Goal: Information Seeking & Learning: Learn about a topic

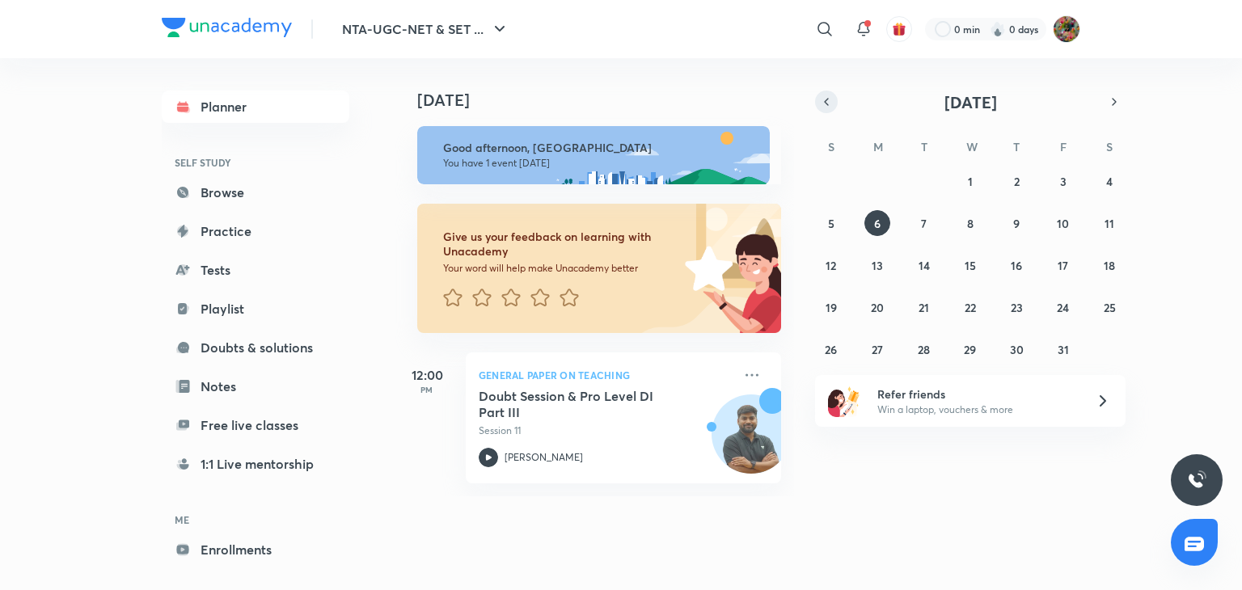
click at [828, 104] on icon "button" at bounding box center [826, 102] width 13 height 15
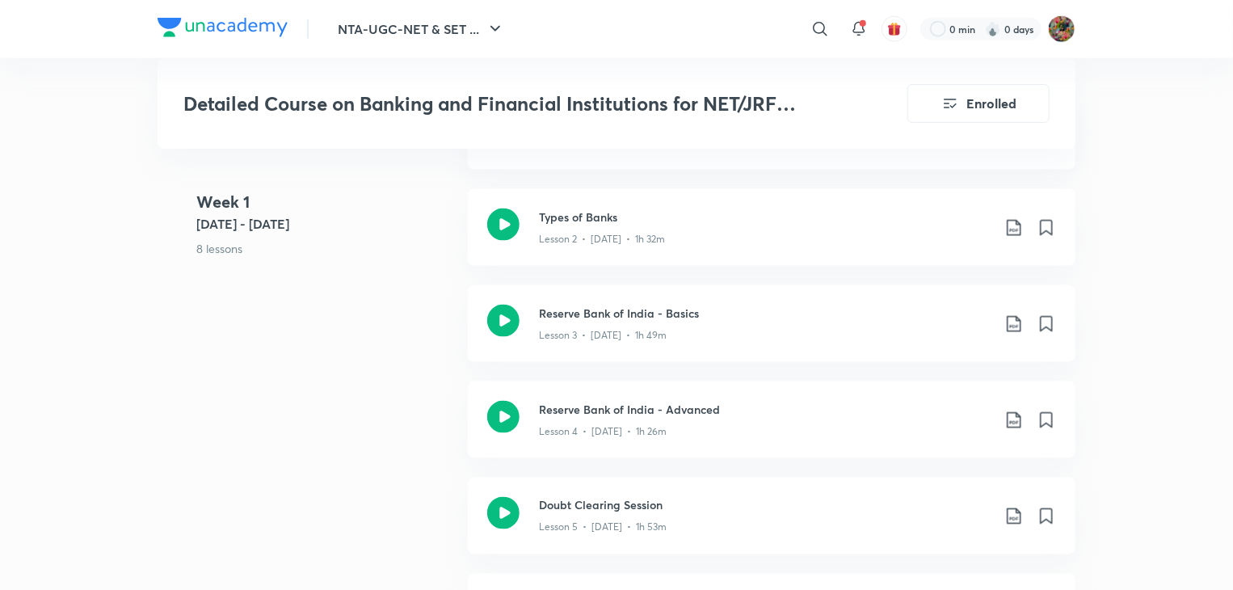
scroll to position [1073, 0]
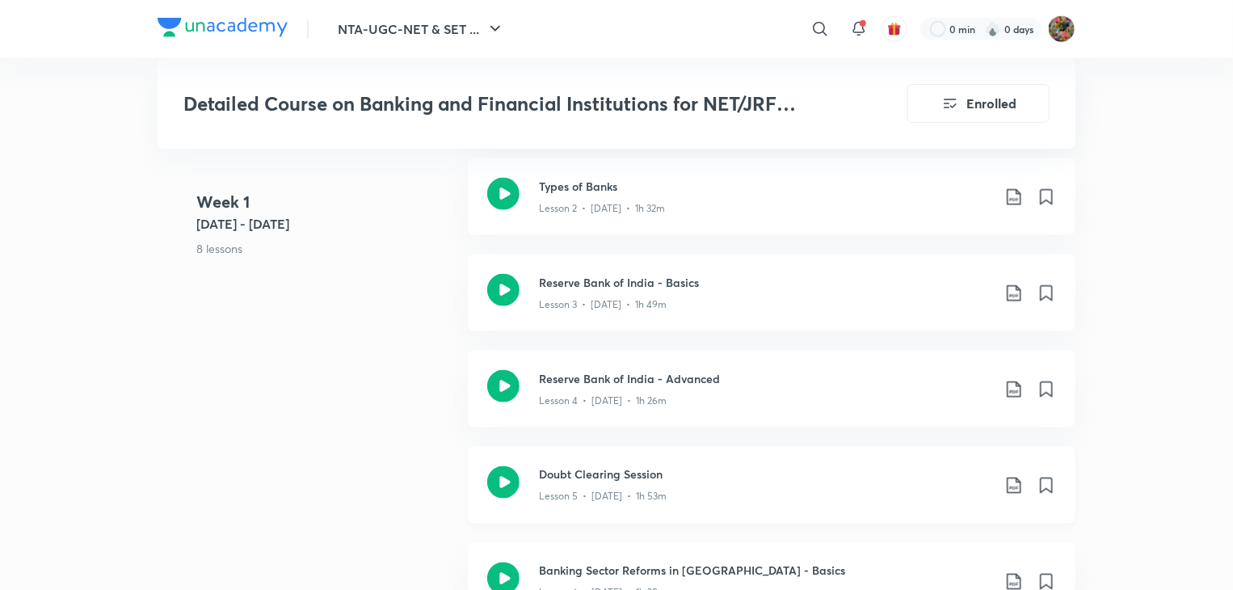
click at [529, 476] on div "Doubt Clearing Session Lesson 5 • Jul 31 • 1h 53m" at bounding box center [772, 485] width 608 height 77
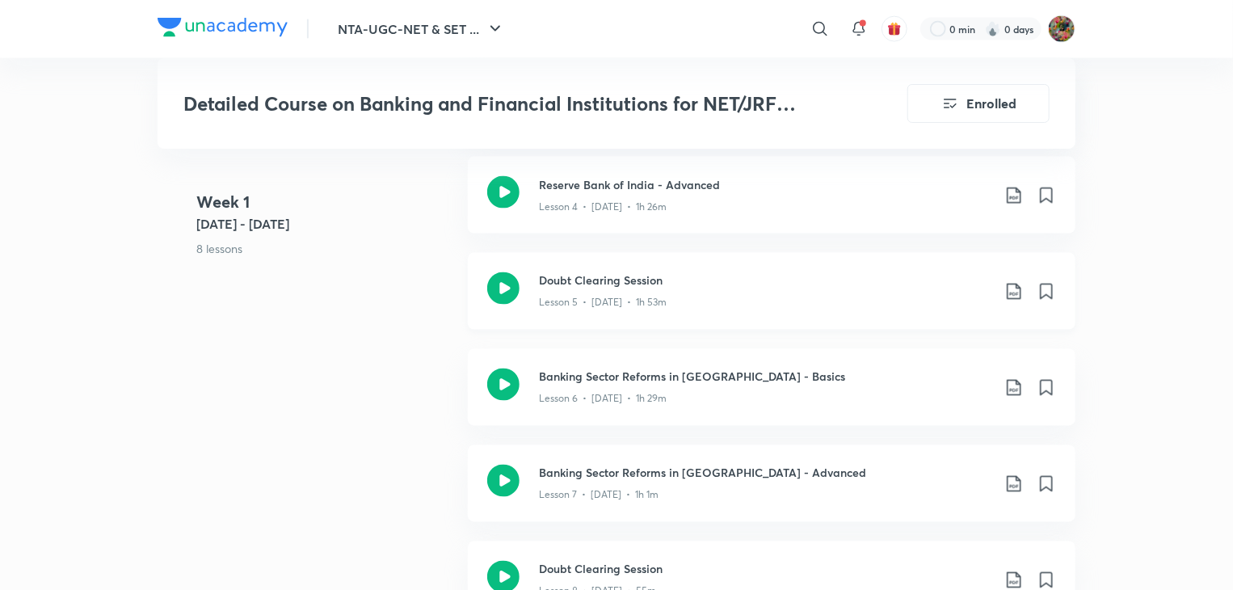
scroll to position [1299, 0]
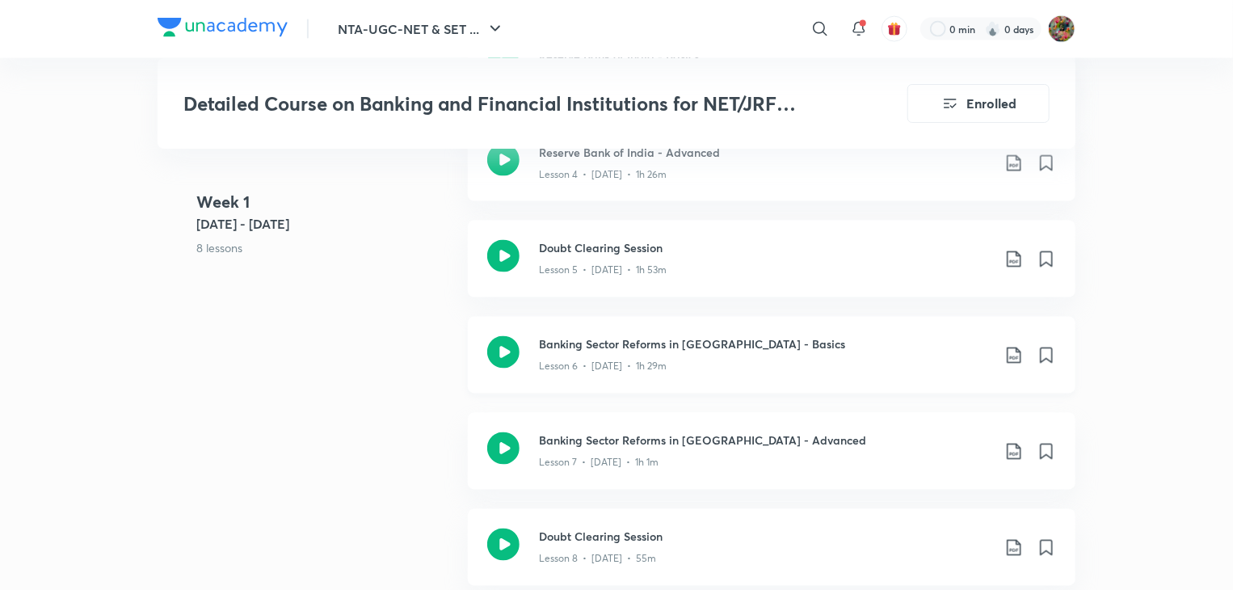
click at [740, 382] on div "Banking Sector Reforms in India - Basics Lesson 6 • Jul 31 • 1h 29m" at bounding box center [772, 355] width 608 height 77
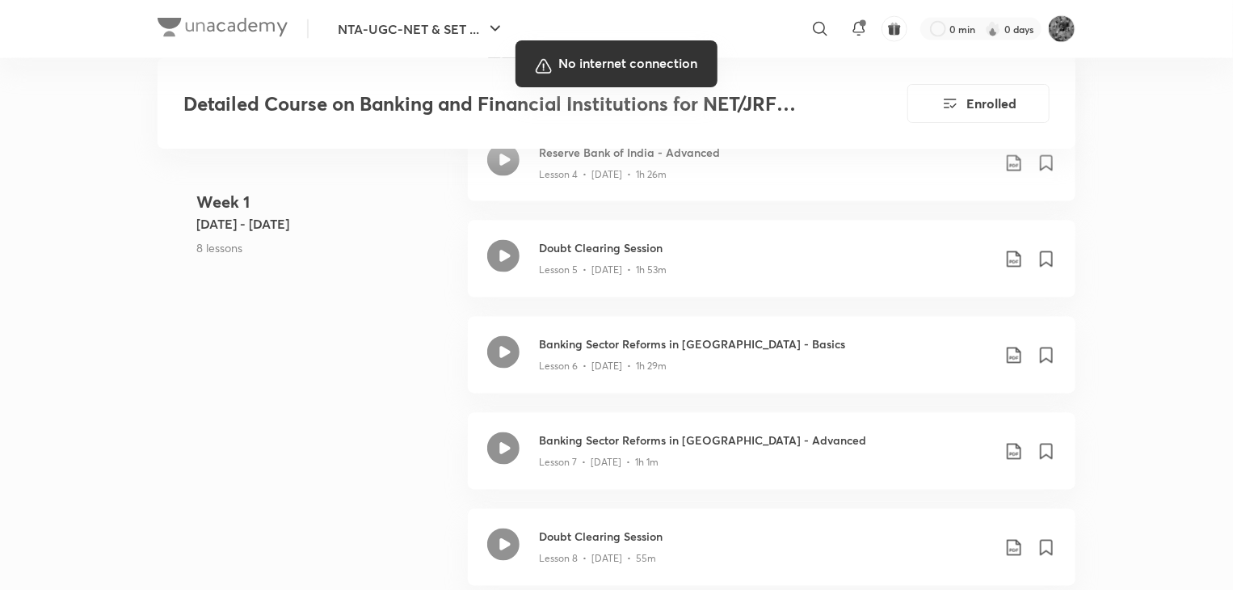
click at [681, 329] on div at bounding box center [616, 295] width 1233 height 590
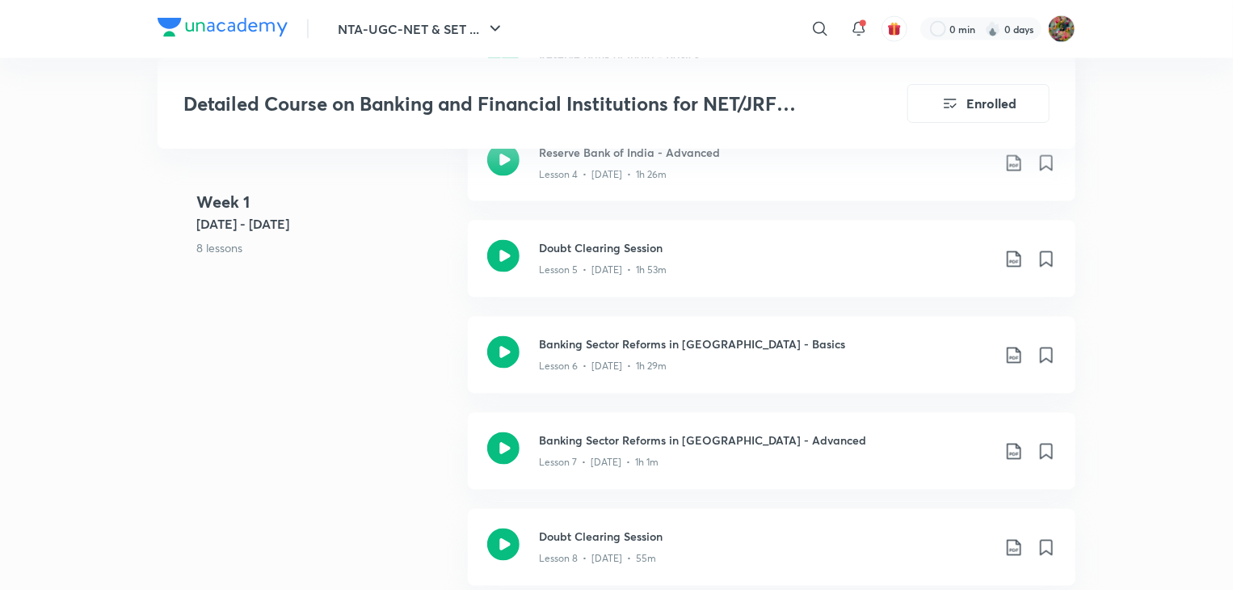
scroll to position [1815, 0]
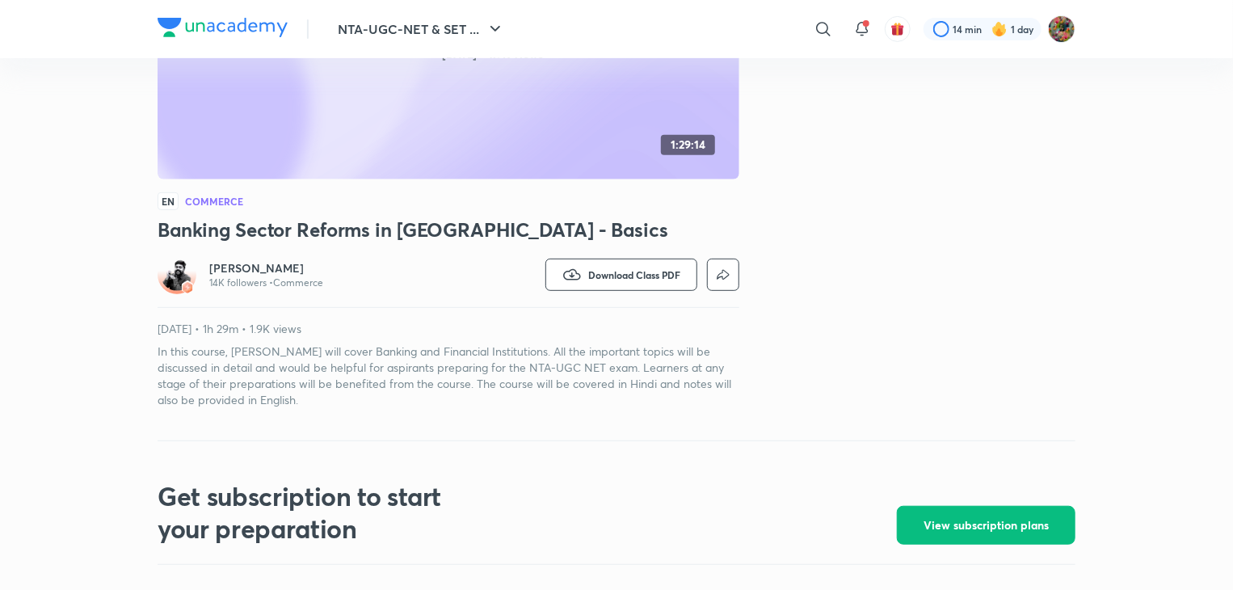
scroll to position [314, 0]
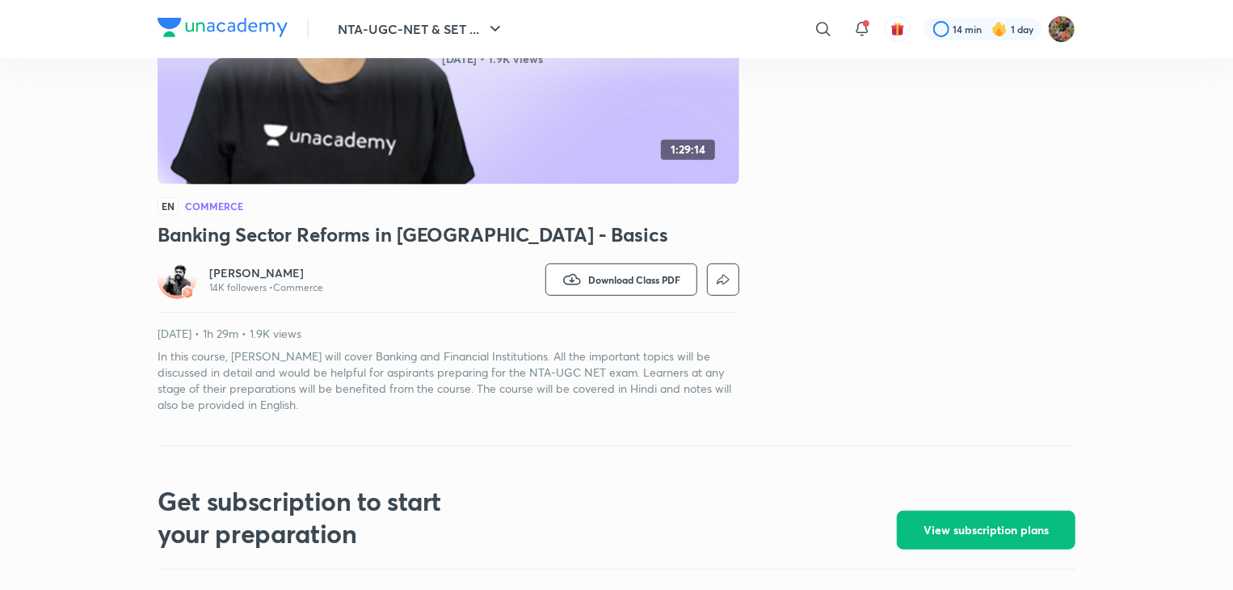
click at [290, 190] on div "Commerce Banking Sector Reforms in [GEOGRAPHIC_DATA] - Basics [DATE] • 1.9K vie…" at bounding box center [449, 108] width 582 height 610
click at [575, 287] on icon "button" at bounding box center [572, 279] width 19 height 19
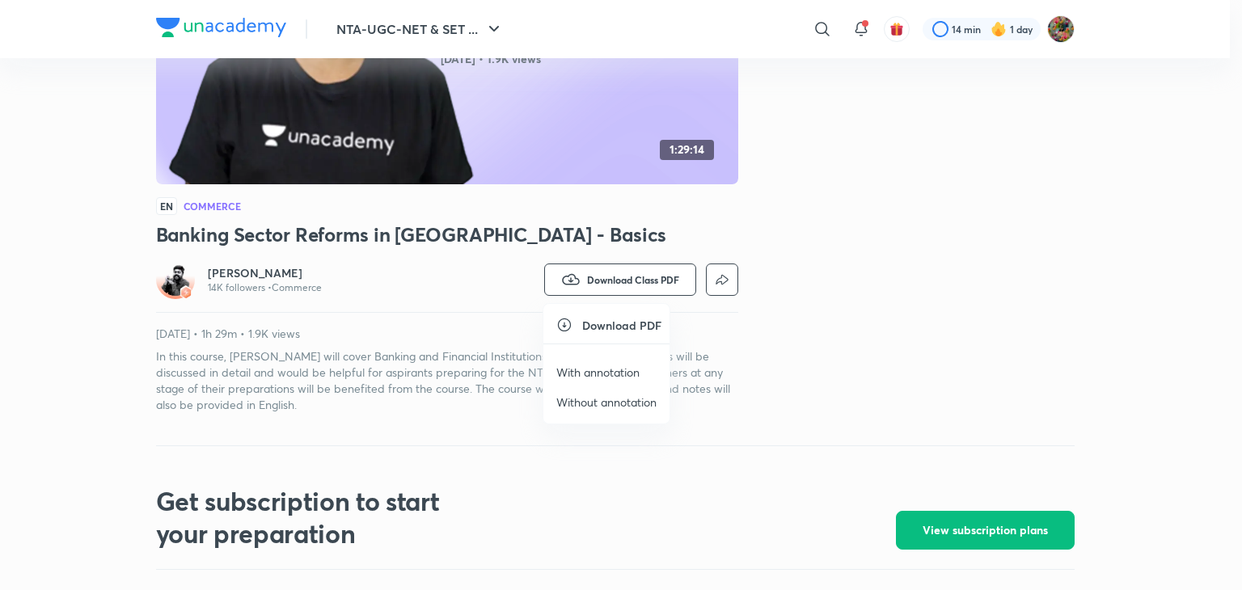
click at [566, 369] on p "With annotation" at bounding box center [597, 372] width 83 height 17
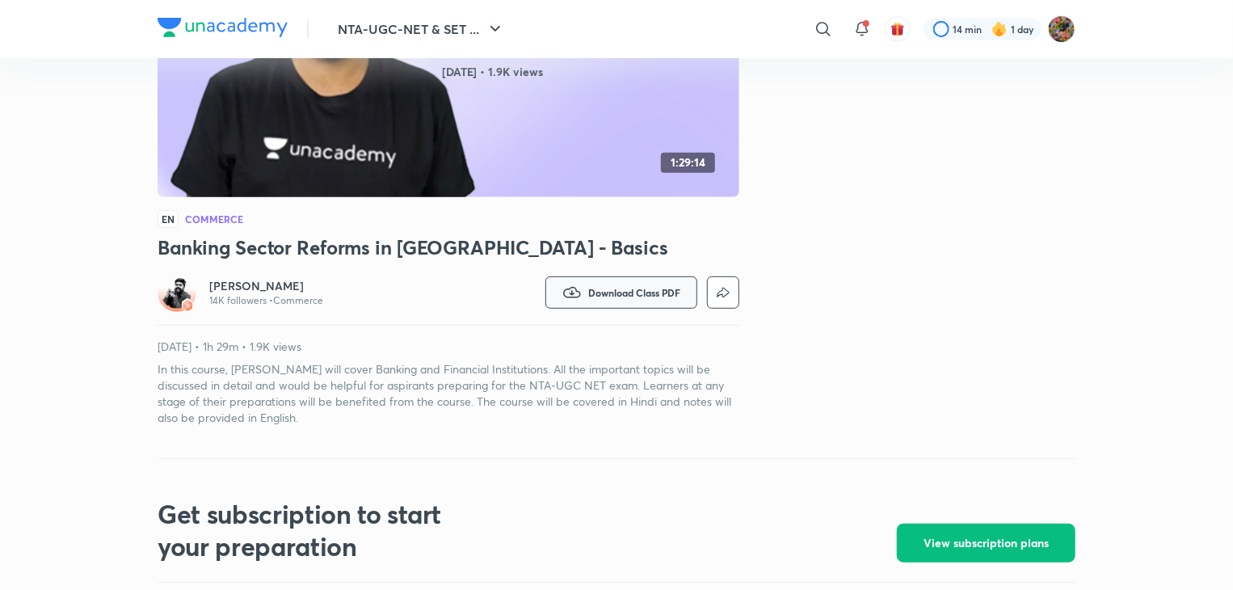
scroll to position [249, 0]
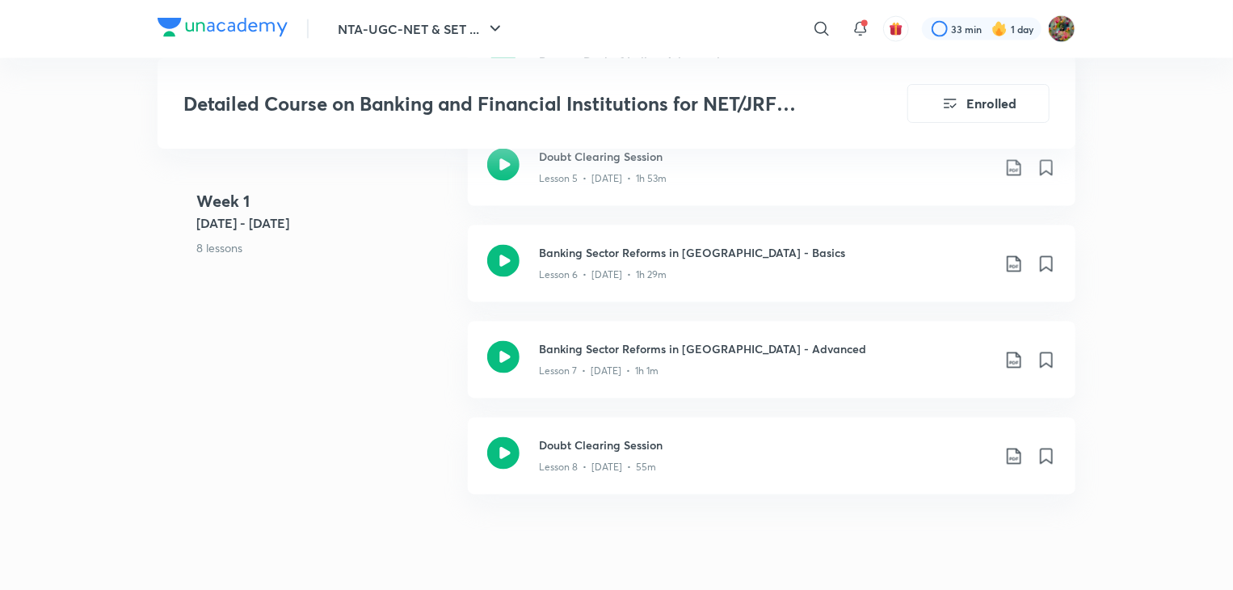
scroll to position [1423, 0]
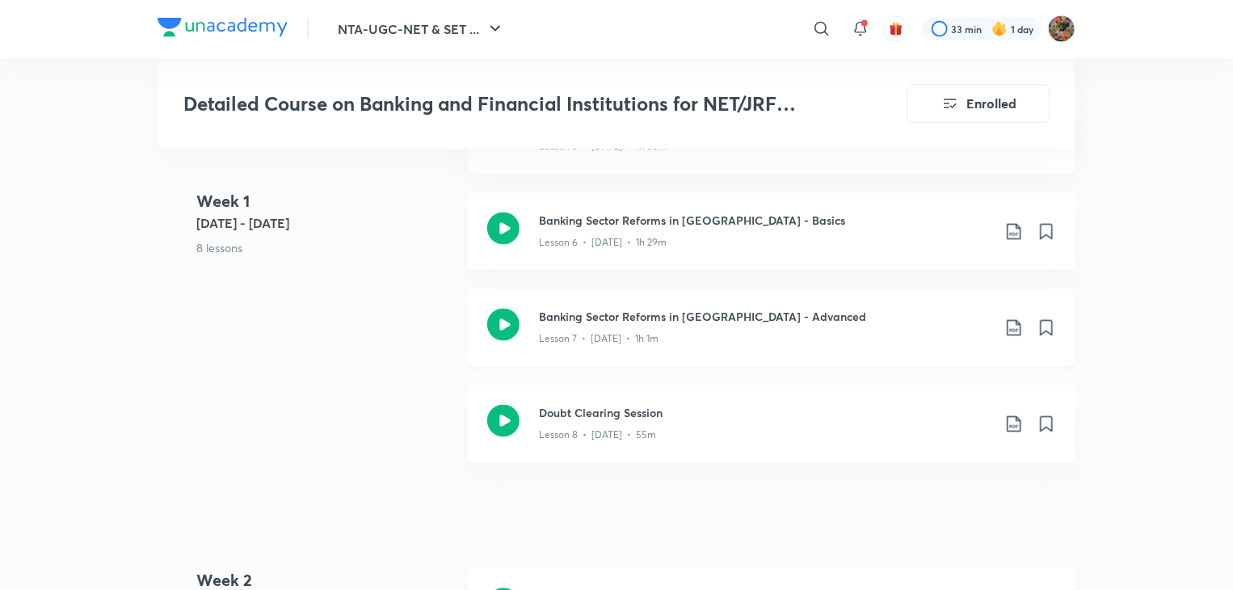
click at [727, 346] on div "Banking Sector Reforms in India - Advanced Lesson 7 • Aug 1 • 1h 1m" at bounding box center [772, 327] width 608 height 77
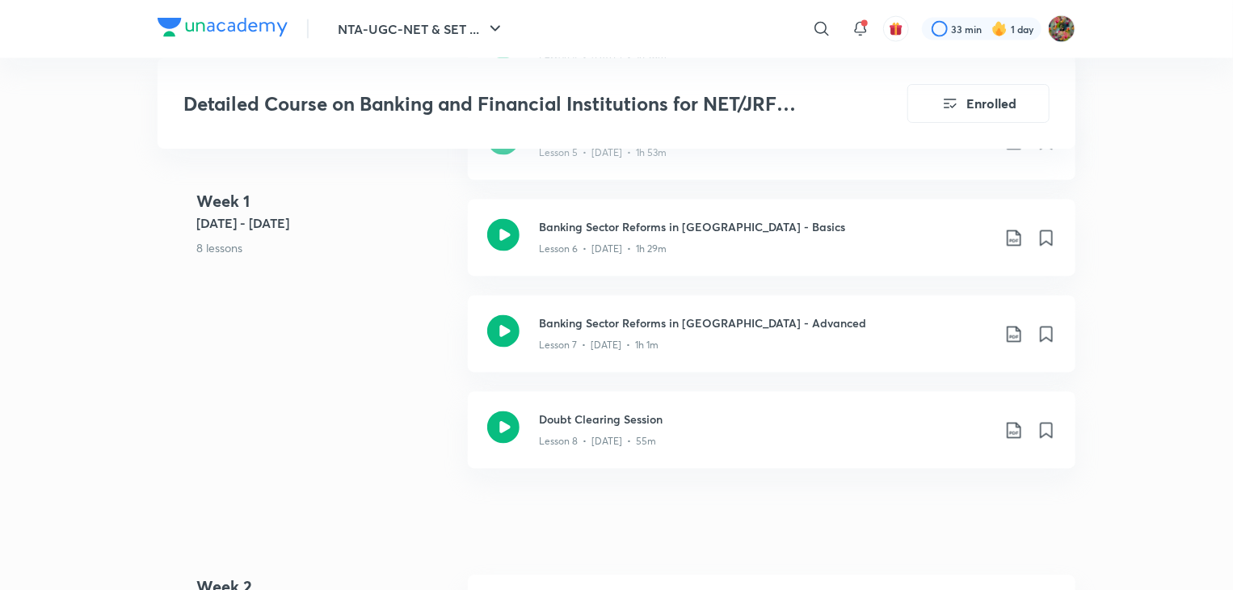
scroll to position [1416, 0]
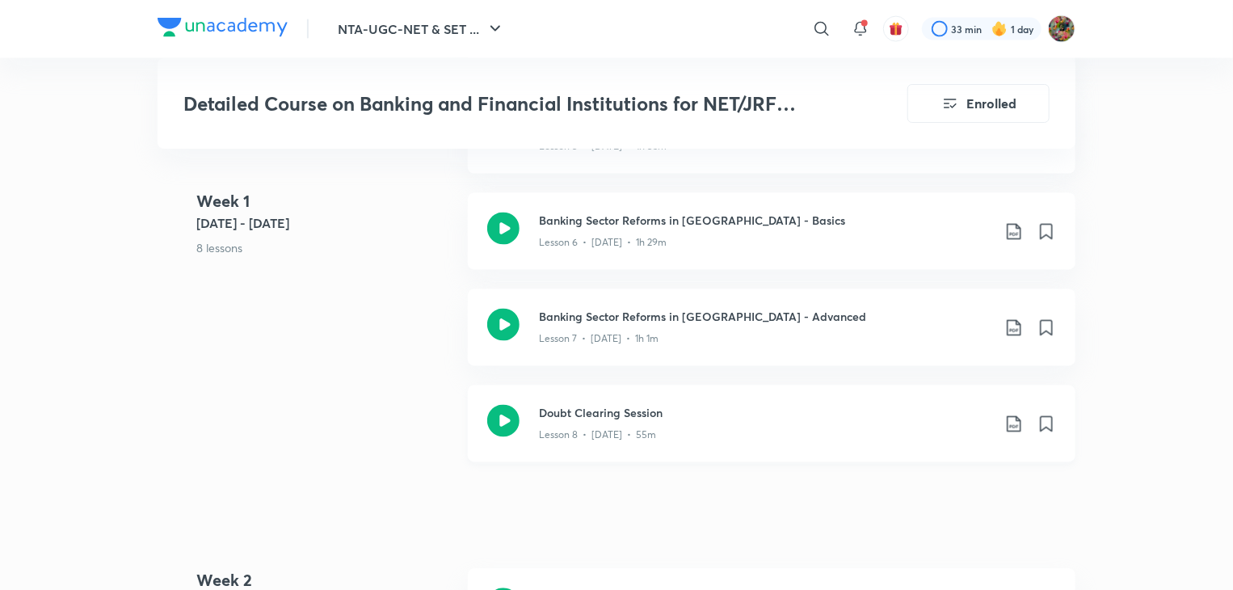
click at [594, 445] on div "Doubt Clearing Session Lesson 8 • Aug 2 • 55m" at bounding box center [772, 424] width 608 height 77
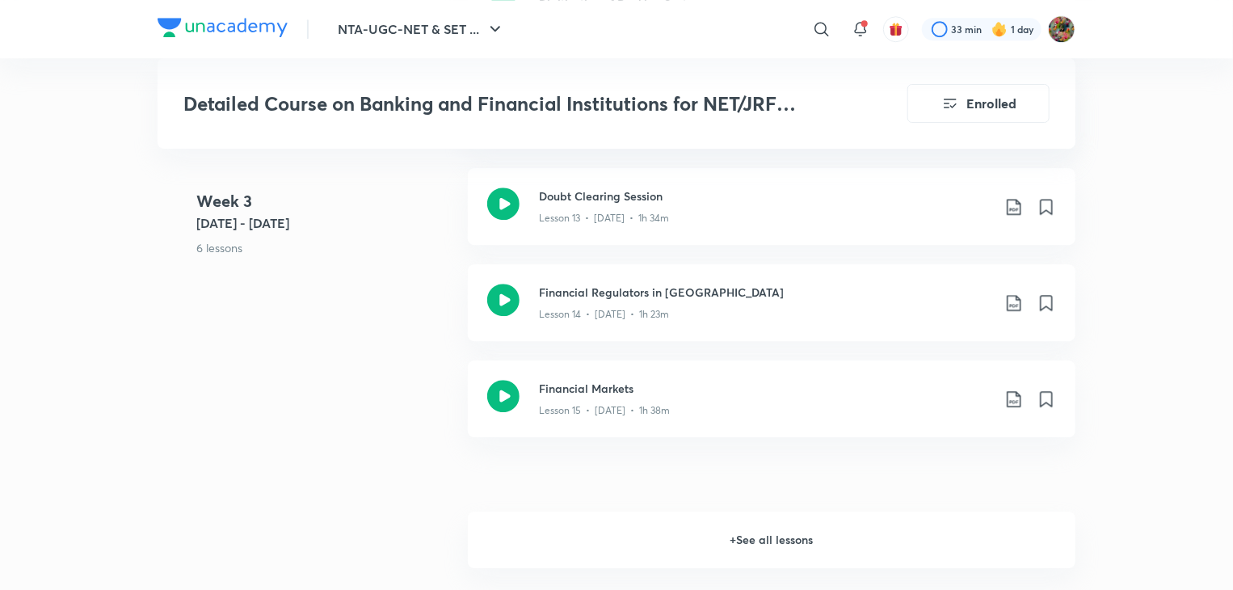
scroll to position [2328, 0]
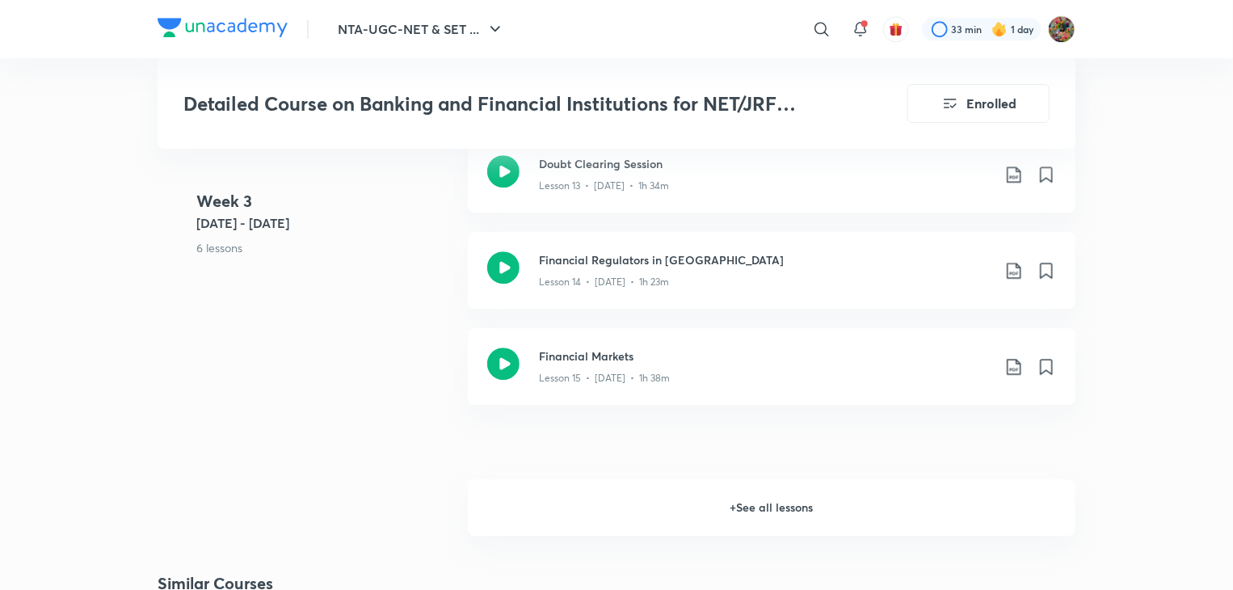
click at [527, 496] on h6 "+ See all lessons" at bounding box center [772, 507] width 608 height 57
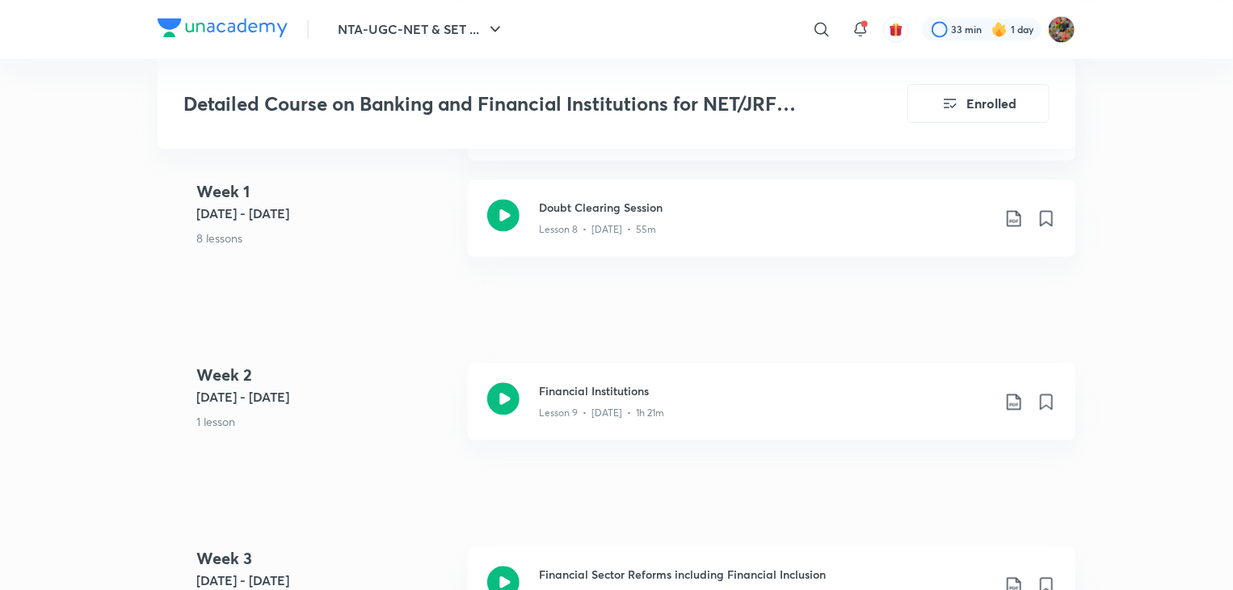
scroll to position [1617, 0]
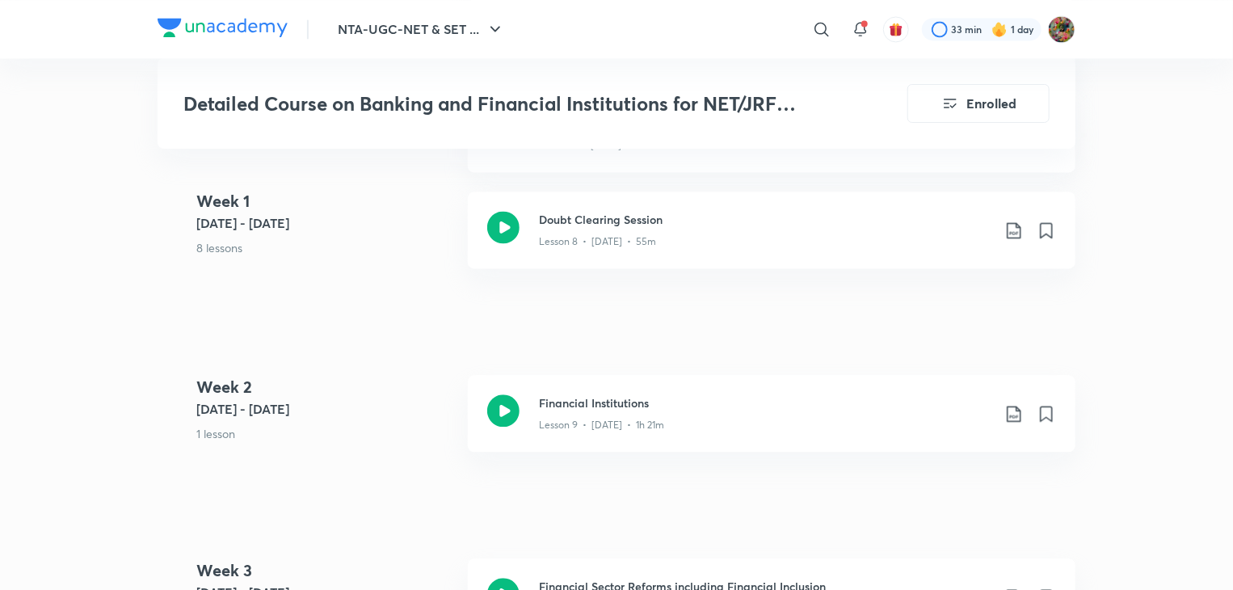
click at [563, 435] on div "Financial Institutions Lesson 9 • Aug 4 • 1h 21m" at bounding box center [772, 413] width 608 height 77
click at [1015, 224] on icon at bounding box center [1014, 230] width 19 height 19
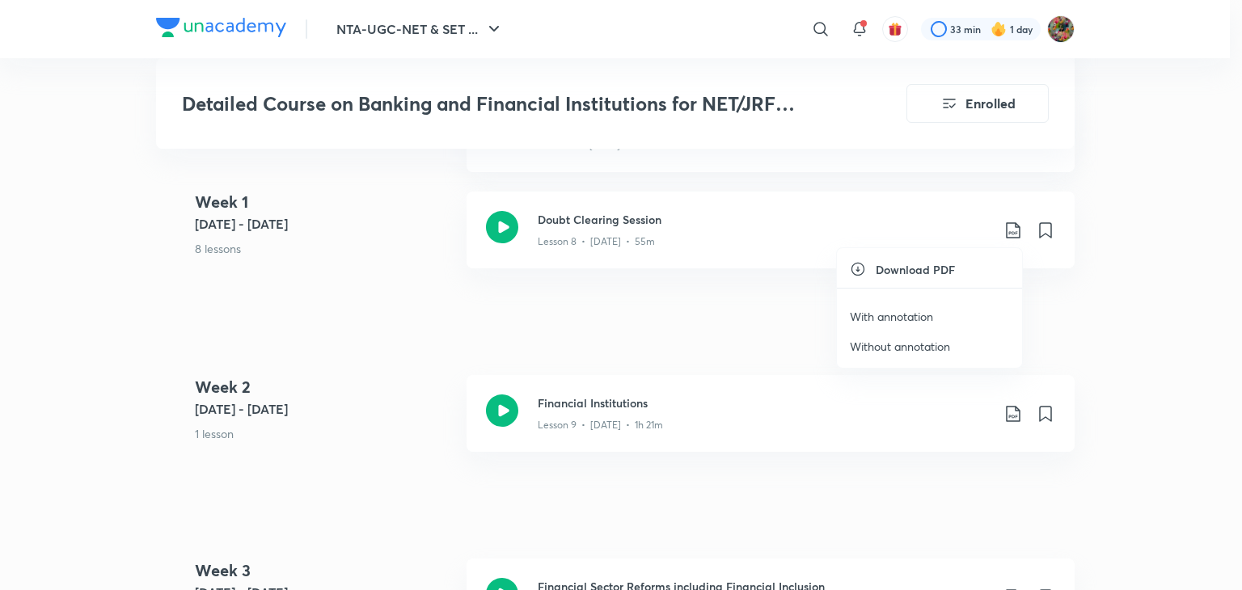
click at [941, 311] on li "With annotation" at bounding box center [929, 316] width 185 height 30
click at [909, 310] on p "With annotation" at bounding box center [890, 316] width 83 height 17
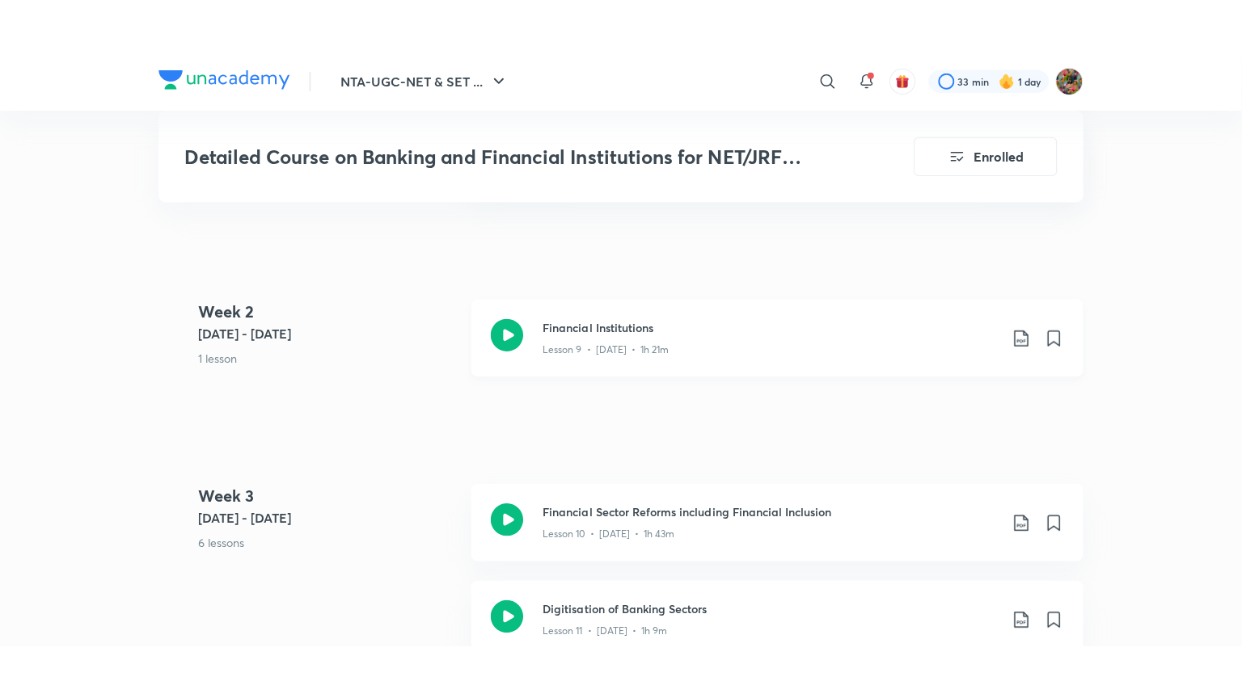
scroll to position [1778, 0]
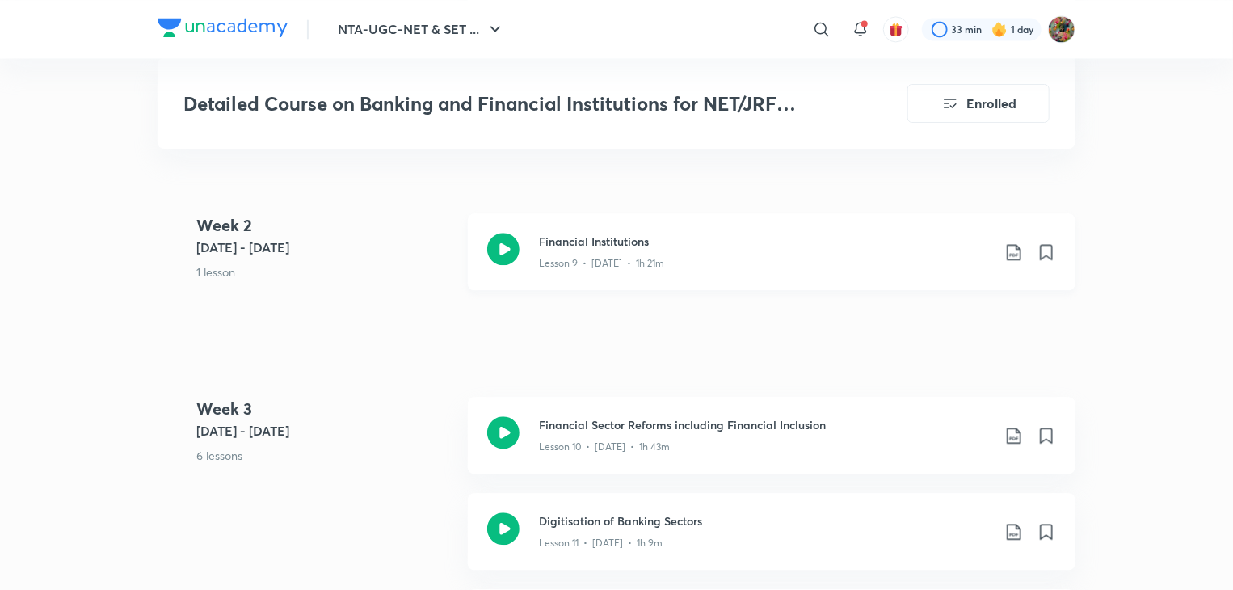
click at [1018, 247] on icon at bounding box center [1014, 251] width 19 height 19
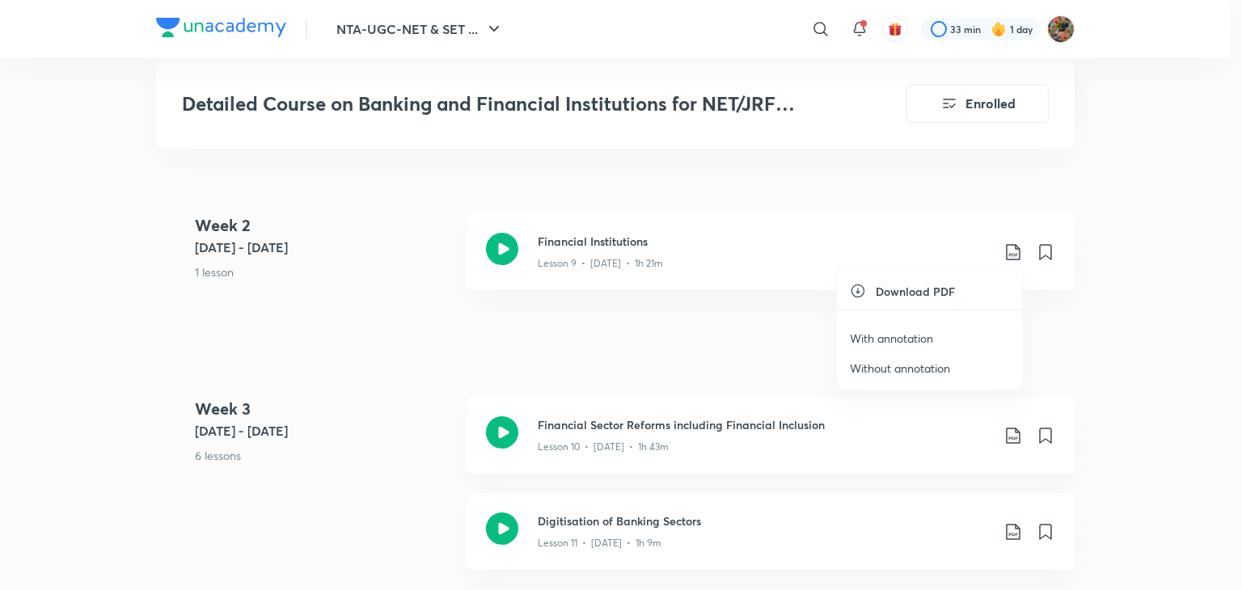
click at [922, 333] on p "With annotation" at bounding box center [890, 338] width 83 height 17
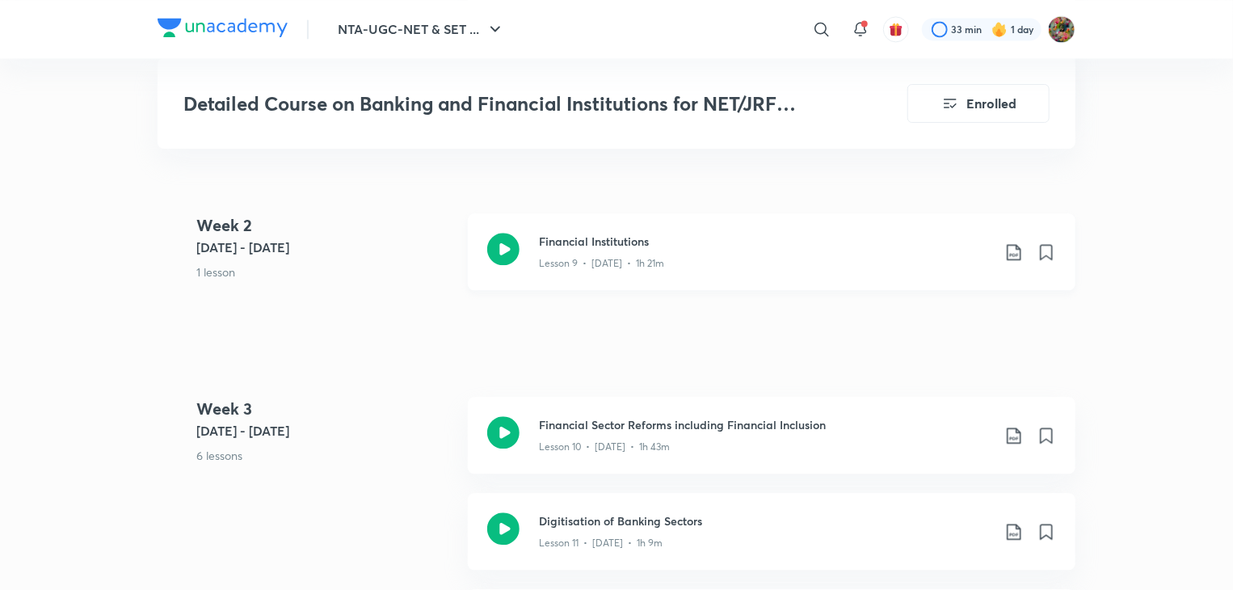
click at [706, 254] on div "Lesson 9 • [DATE] • 1h 21m" at bounding box center [765, 260] width 453 height 21
click at [624, 444] on p "Lesson 10 • [DATE] • 1h 43m" at bounding box center [604, 447] width 131 height 15
